Goal: Navigation & Orientation: Understand site structure

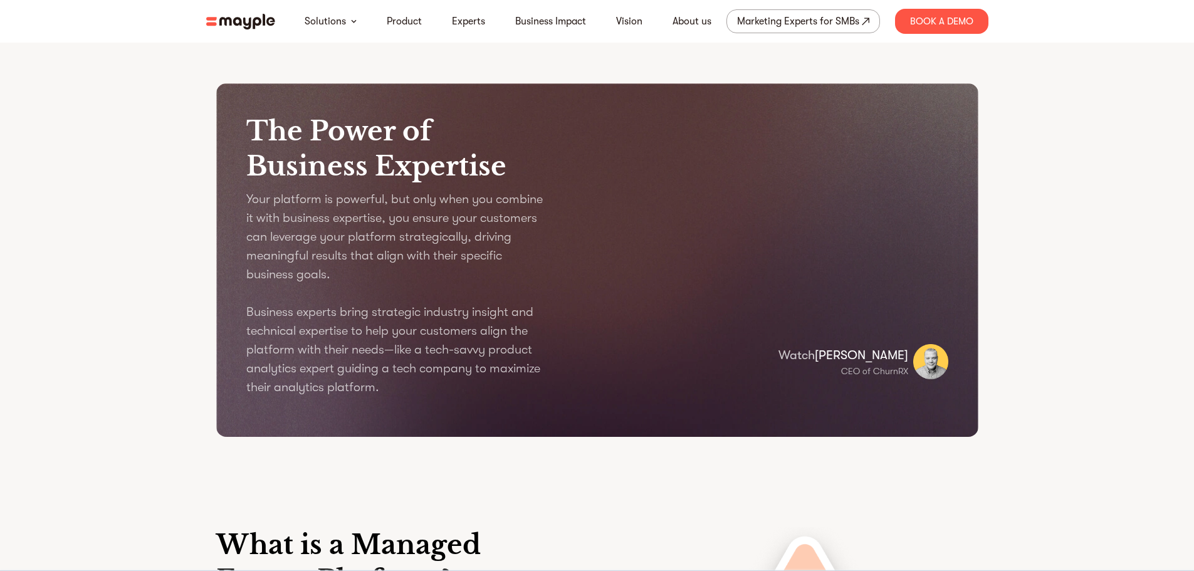
scroll to position [1128, 0]
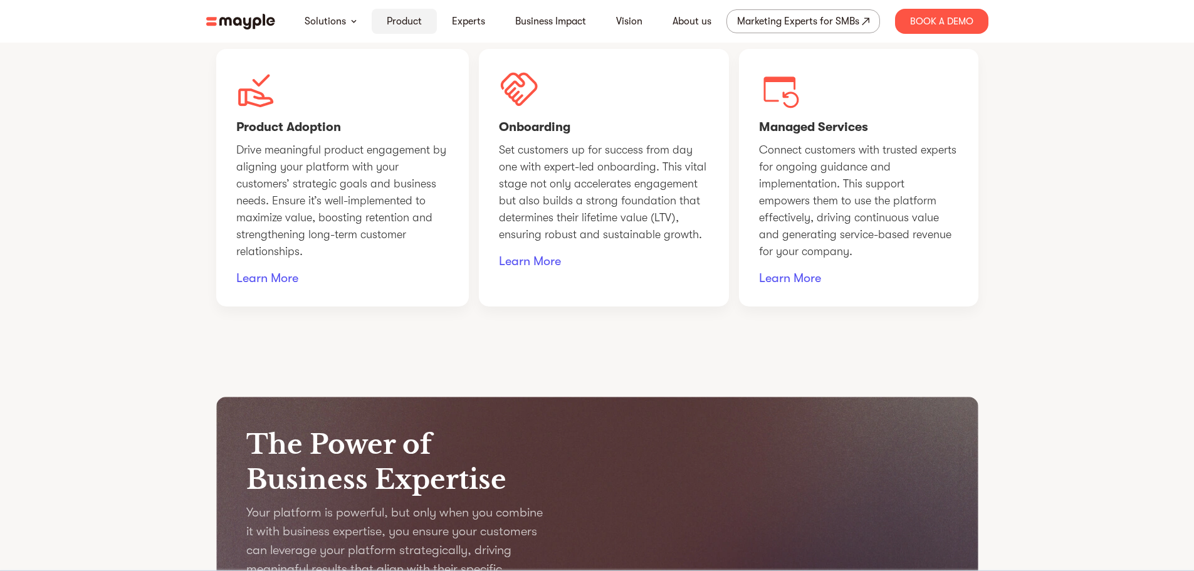
click at [397, 18] on link "Product" at bounding box center [404, 21] width 35 height 15
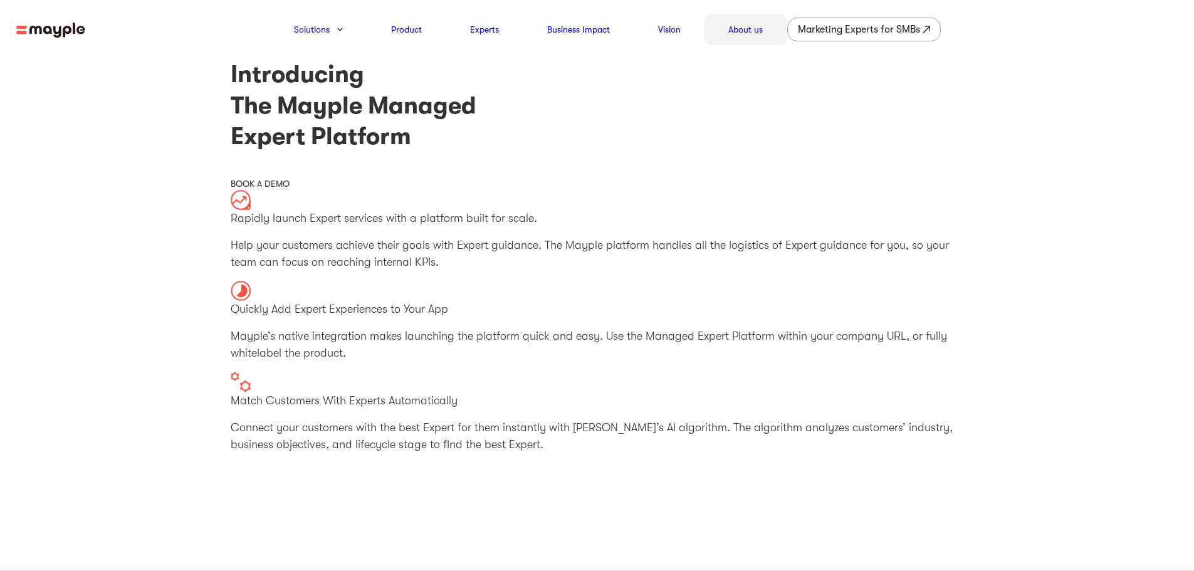
click at [764, 34] on div "About us" at bounding box center [745, 29] width 83 height 31
click at [764, 33] on div "About us" at bounding box center [745, 29] width 83 height 31
click at [495, 26] on link "Experts" at bounding box center [484, 29] width 29 height 15
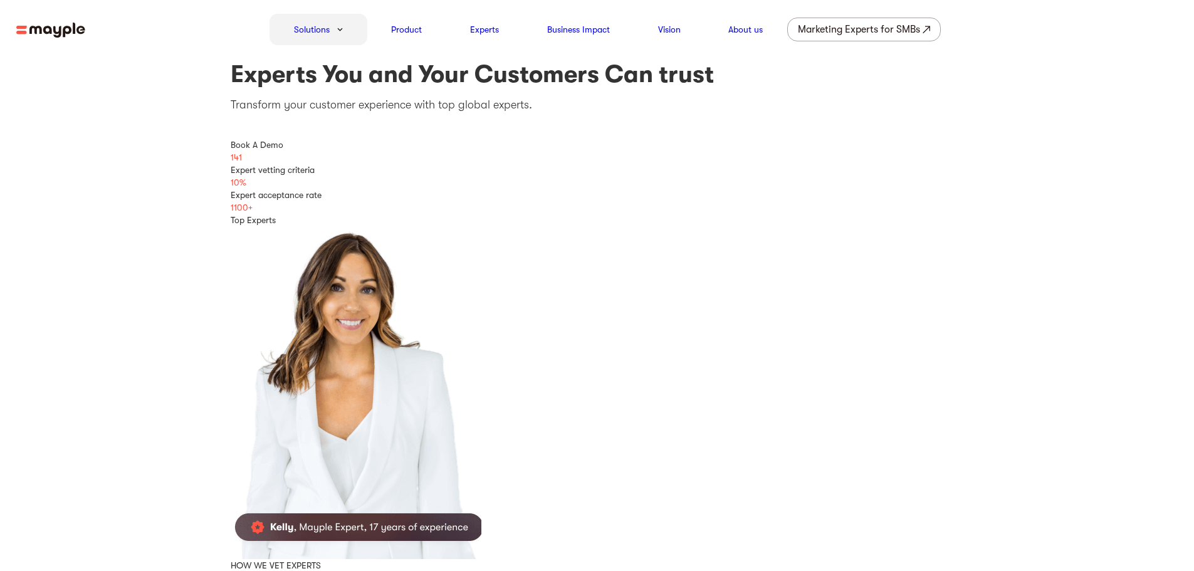
click at [336, 29] on div "Solutions" at bounding box center [318, 29] width 98 height 31
click at [341, 31] on img at bounding box center [340, 30] width 6 height 4
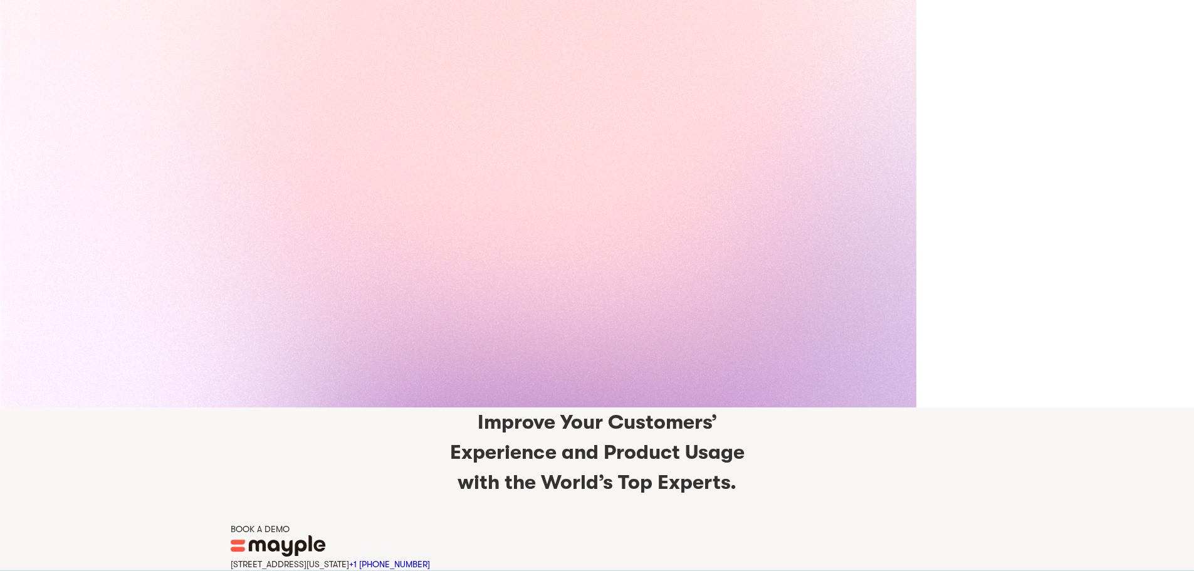
scroll to position [2962, 0]
